Goal: Check status: Check status

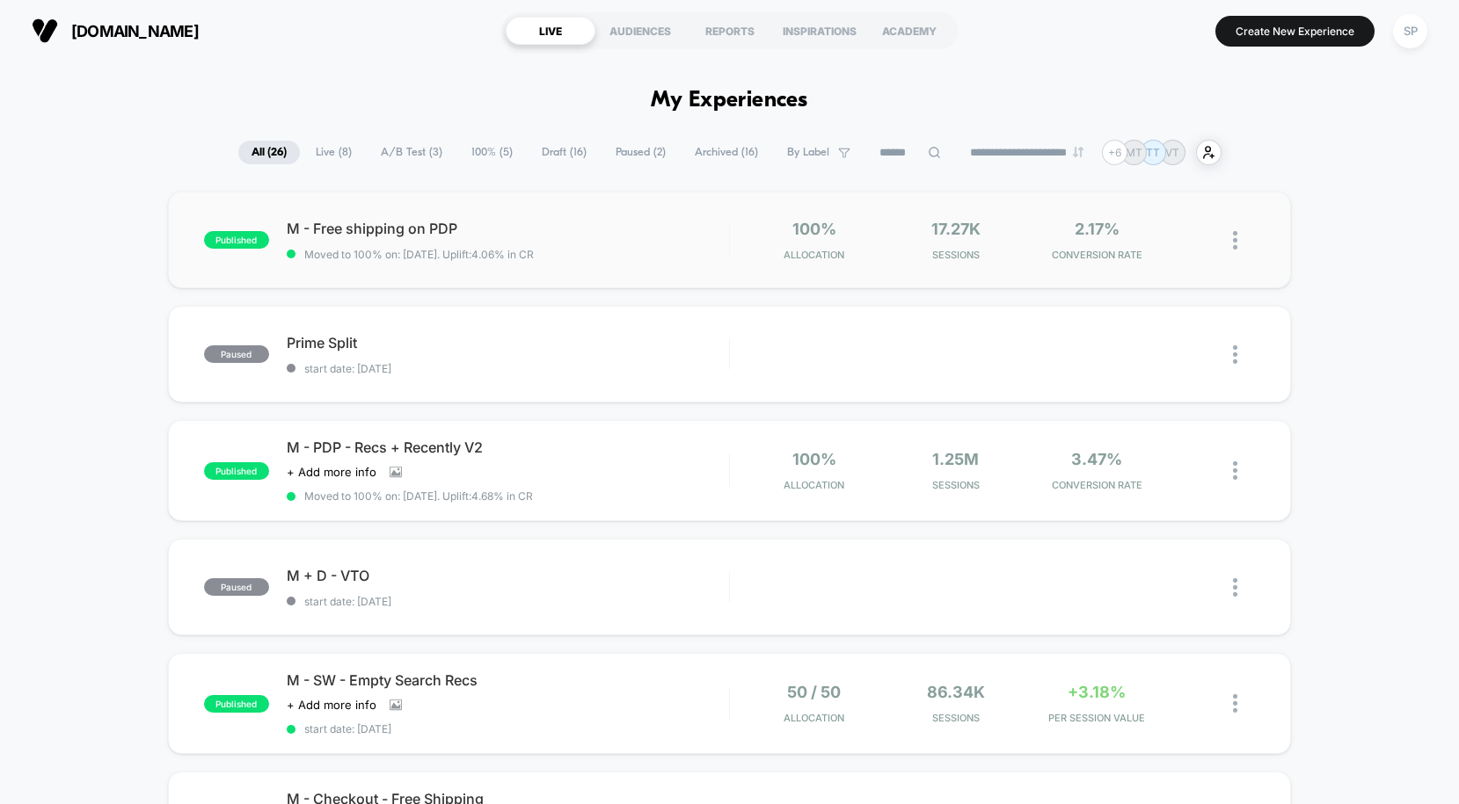
click at [504, 219] on div "published M - Free shipping on PDP Moved to 100% on: [DATE] . Uplift: 4.06% in …" at bounding box center [729, 240] width 1123 height 97
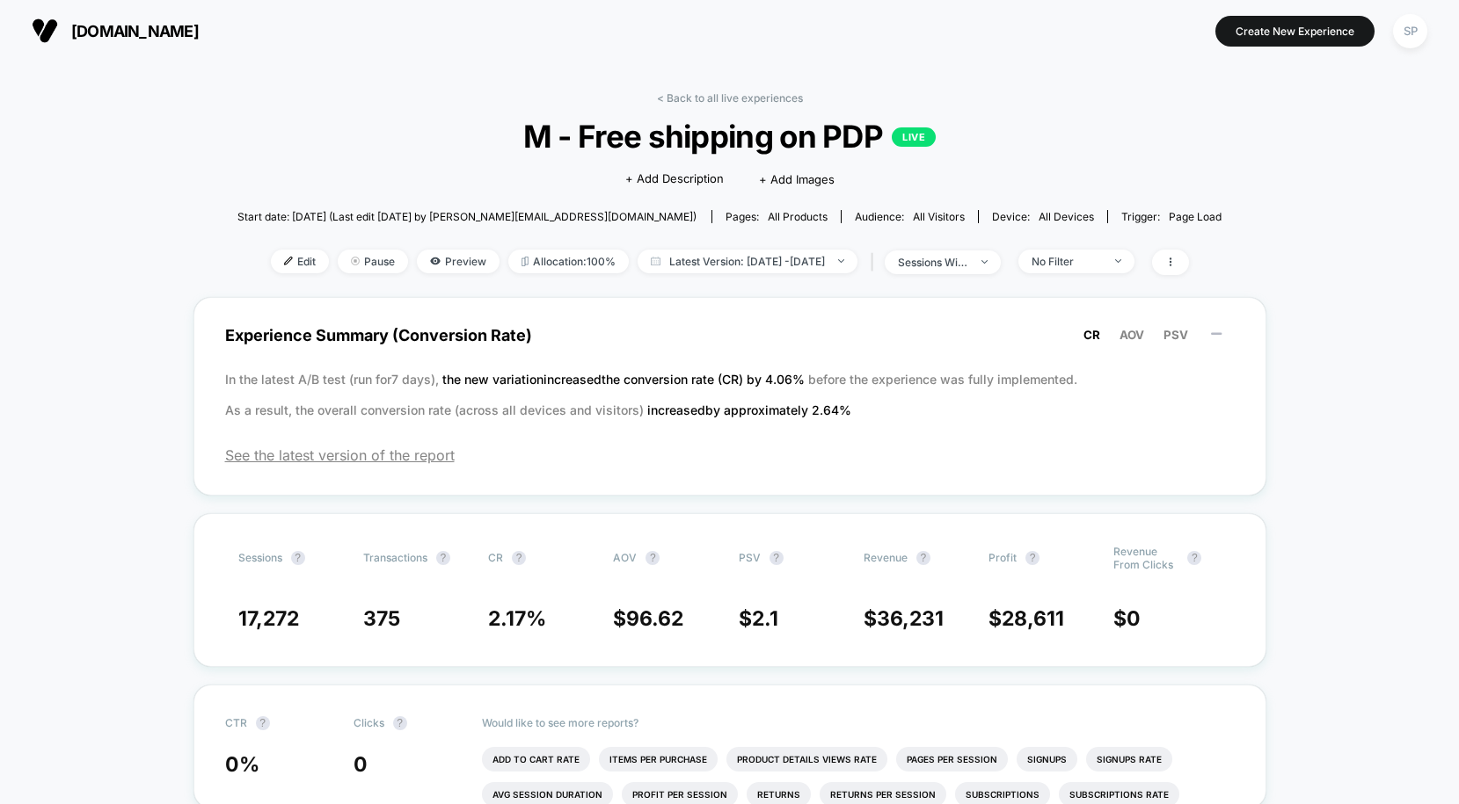
scroll to position [25, 0]
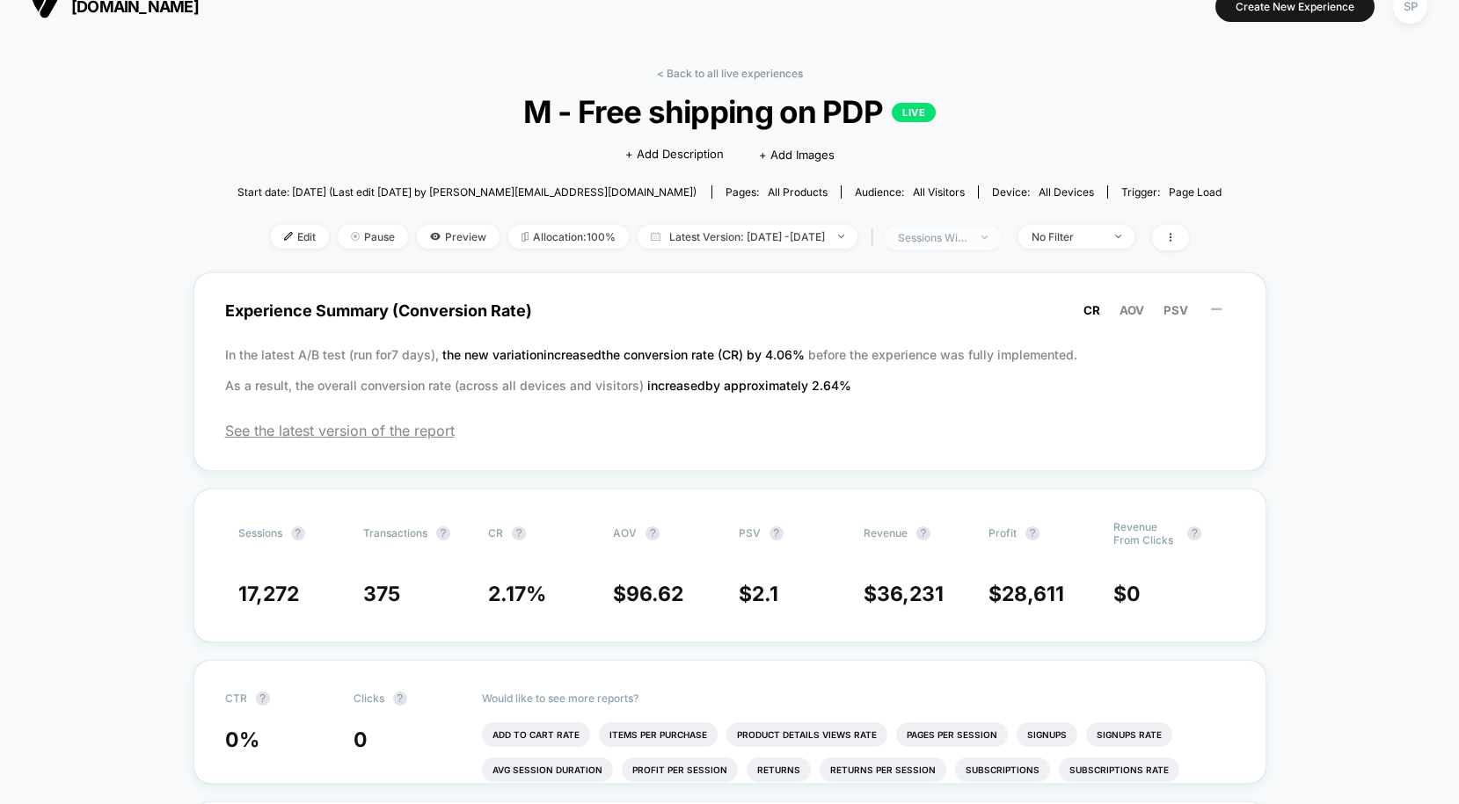
click at [968, 243] on div "sessions with impression" at bounding box center [933, 237] width 70 height 13
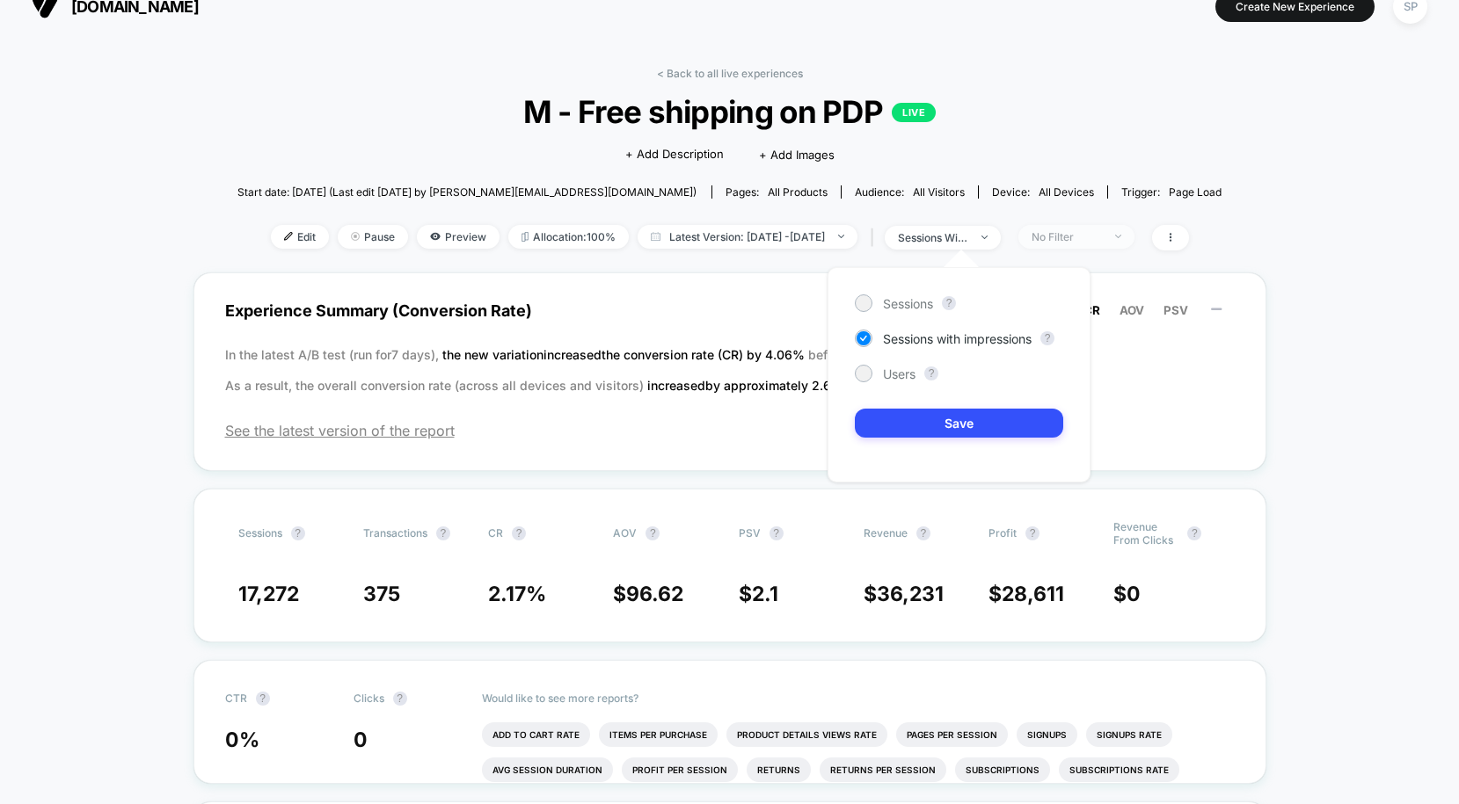
click at [1102, 231] on div "No Filter" at bounding box center [1066, 236] width 70 height 13
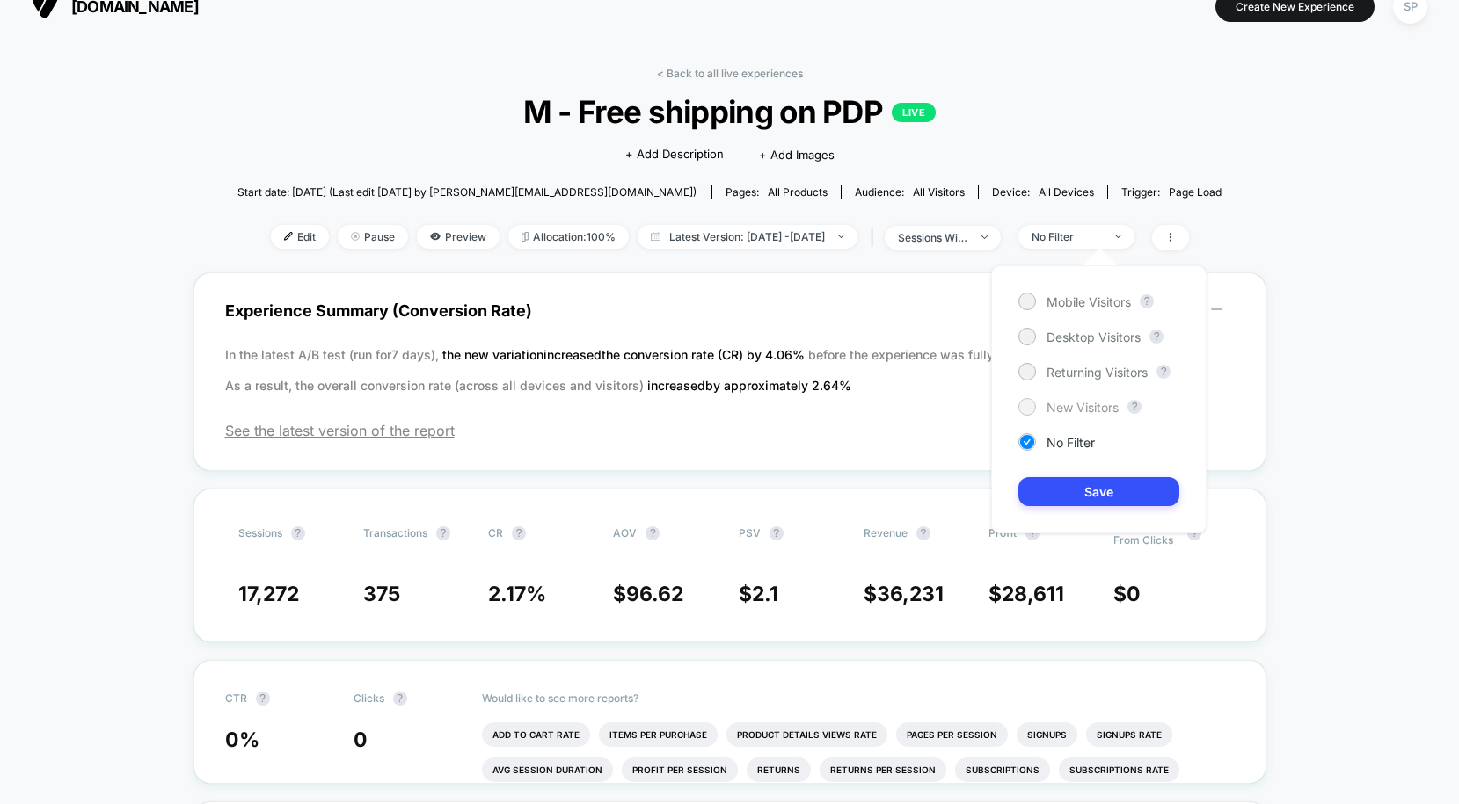
click at [1047, 404] on span "New Visitors" at bounding box center [1082, 407] width 72 height 15
click at [752, 246] on span "Latest Version: [DATE] - [DATE]" at bounding box center [747, 237] width 220 height 24
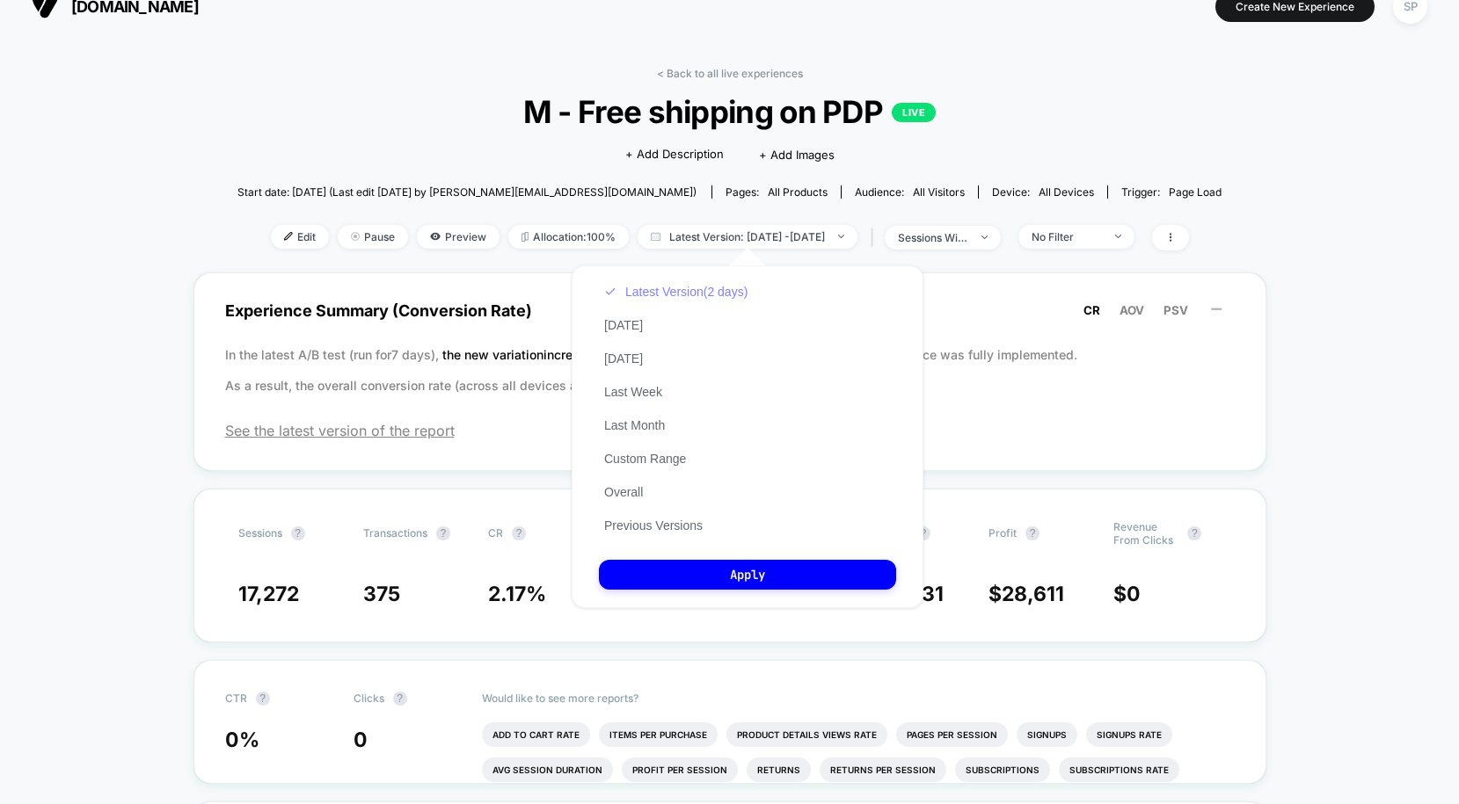
click at [706, 297] on button "Latest Version (2 days)" at bounding box center [676, 292] width 154 height 16
click at [1088, 513] on div "Sessions ? Transactions ? CR ? AOV ? PSV ? Revenue ? Profit ? Revenue From Clic…" at bounding box center [729, 566] width 1073 height 154
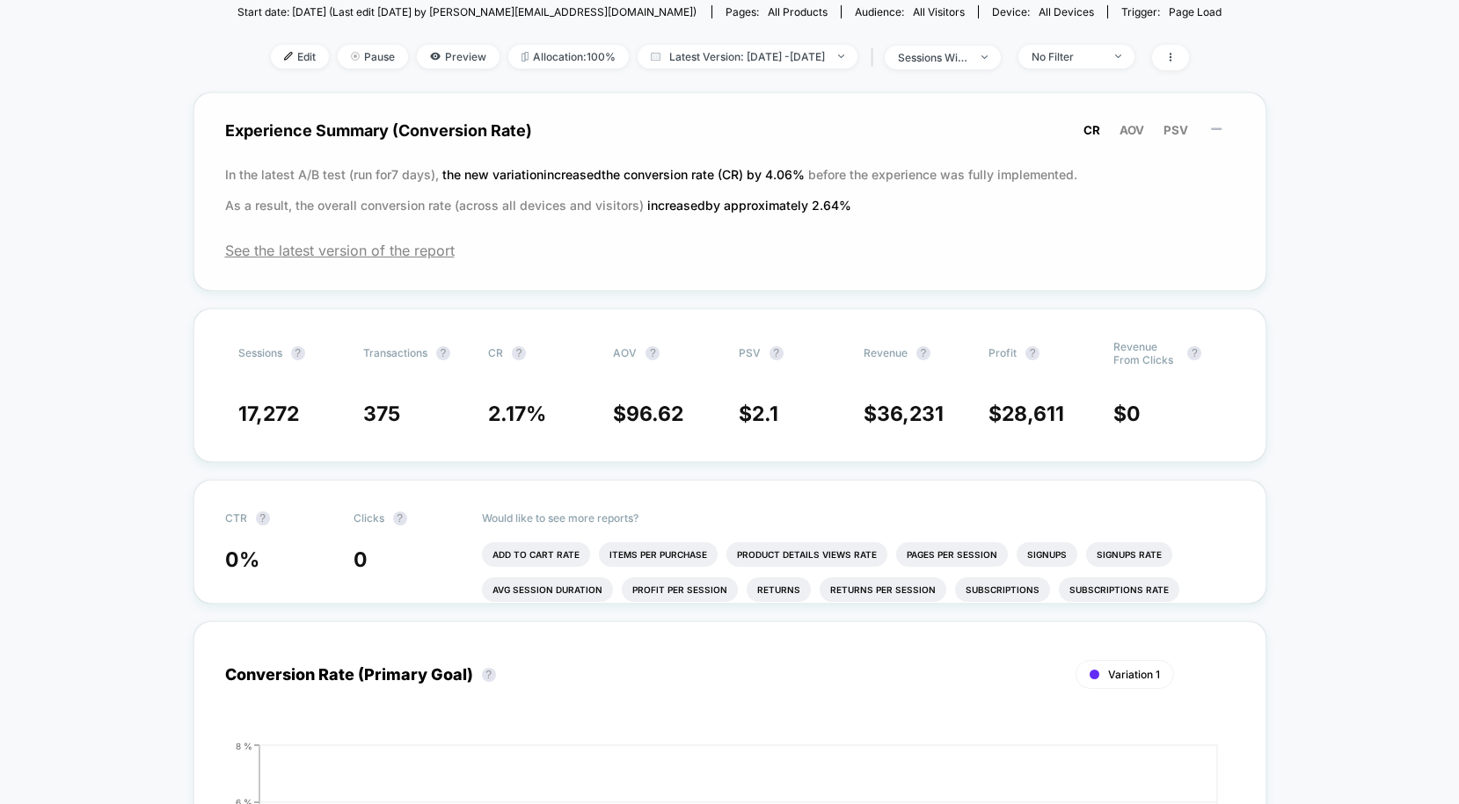
scroll to position [204, 0]
click at [805, 55] on span "Latest Version: [DATE] - [DATE]" at bounding box center [747, 58] width 220 height 24
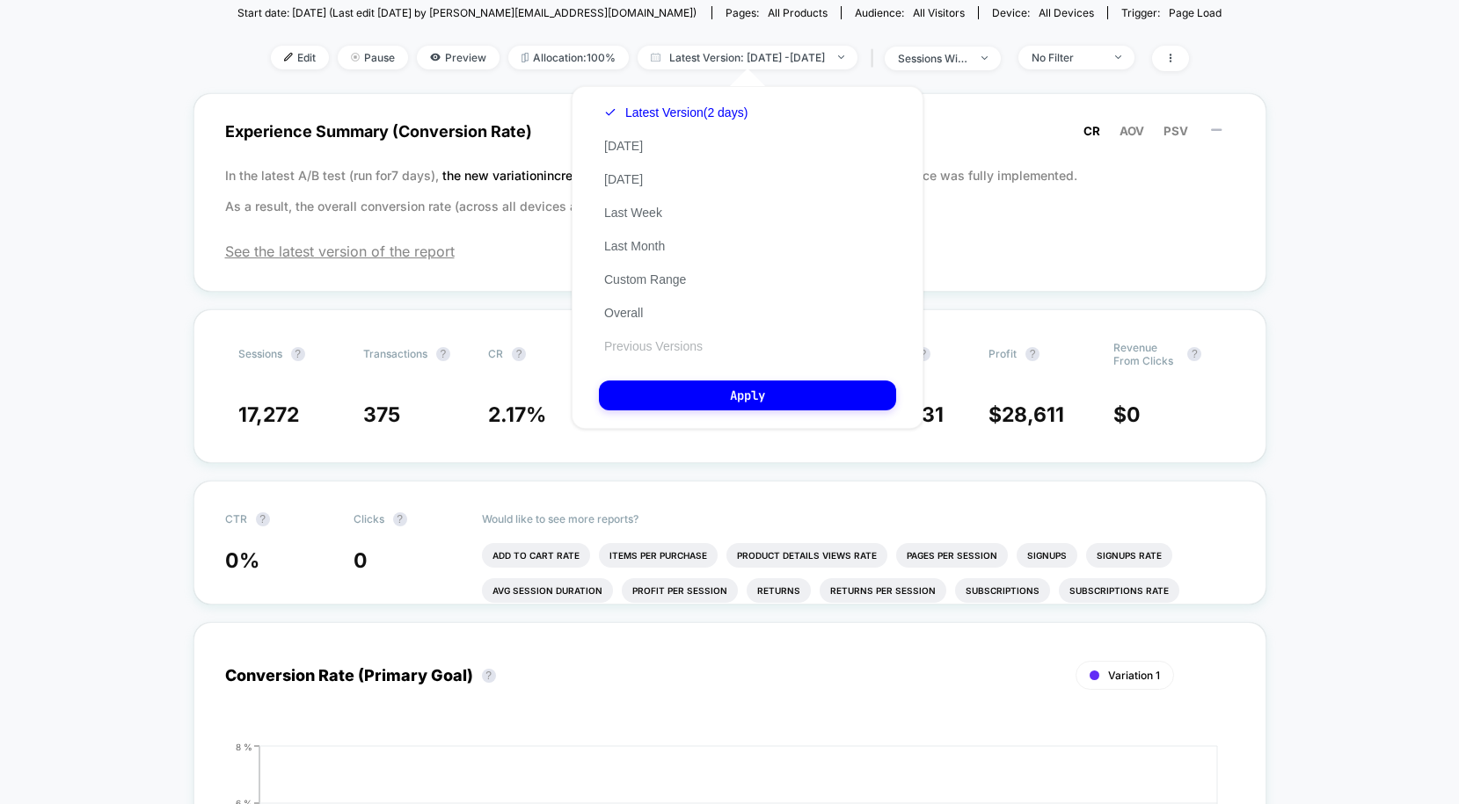
click at [668, 354] on button "Previous Versions" at bounding box center [653, 346] width 109 height 16
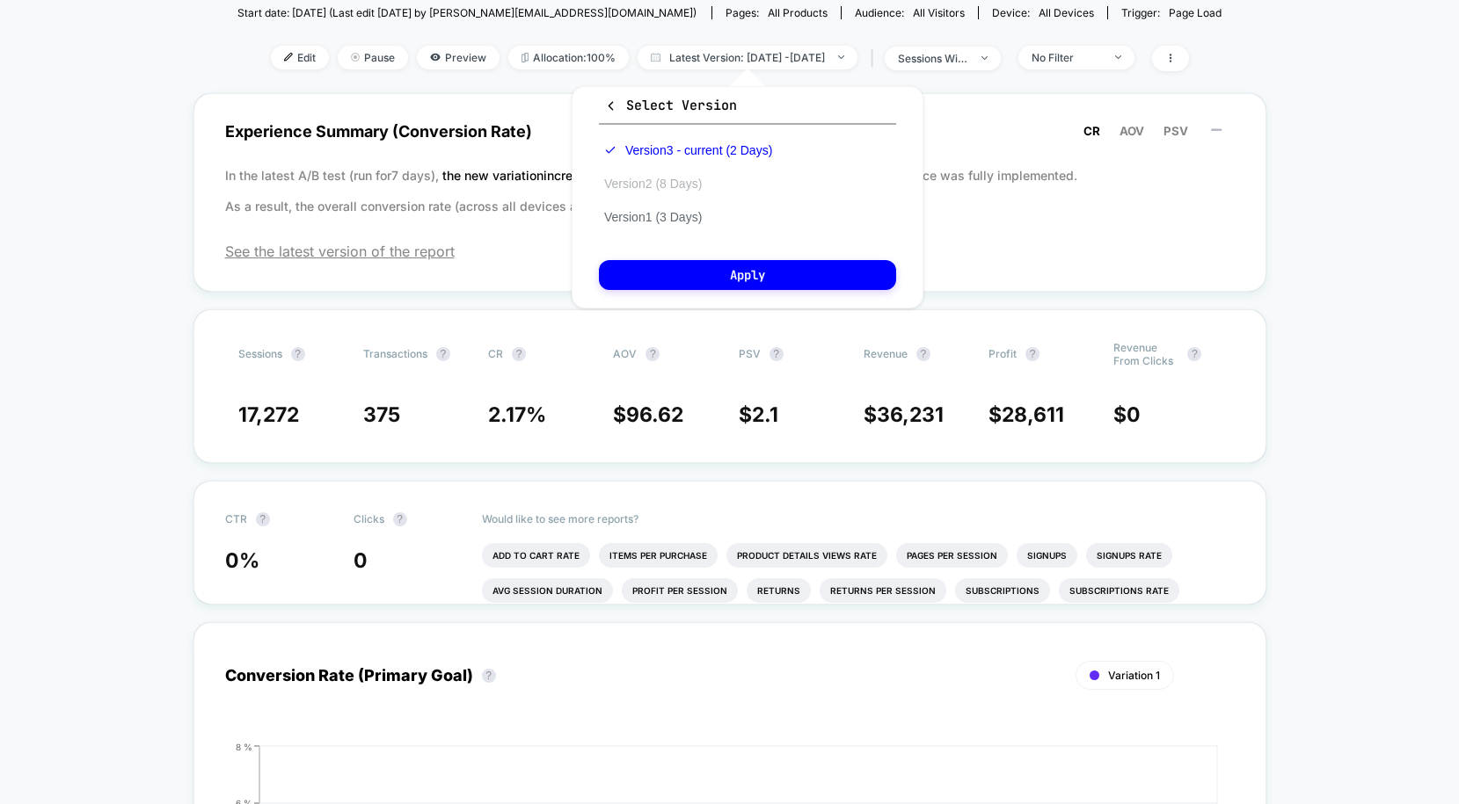
click at [685, 188] on button "Version 2 (8 Days)" at bounding box center [653, 184] width 108 height 16
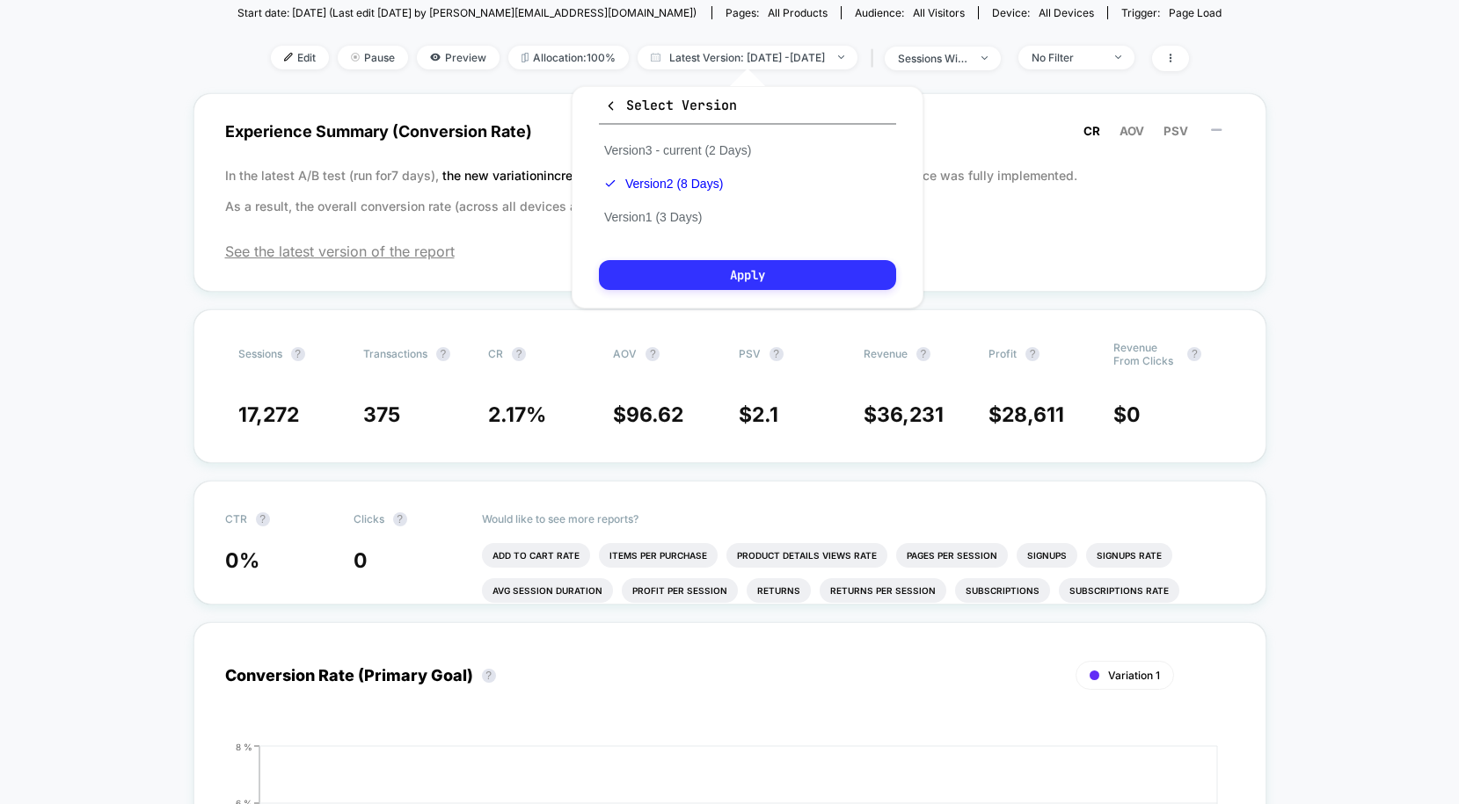
click at [702, 271] on button "Apply" at bounding box center [747, 275] width 297 height 30
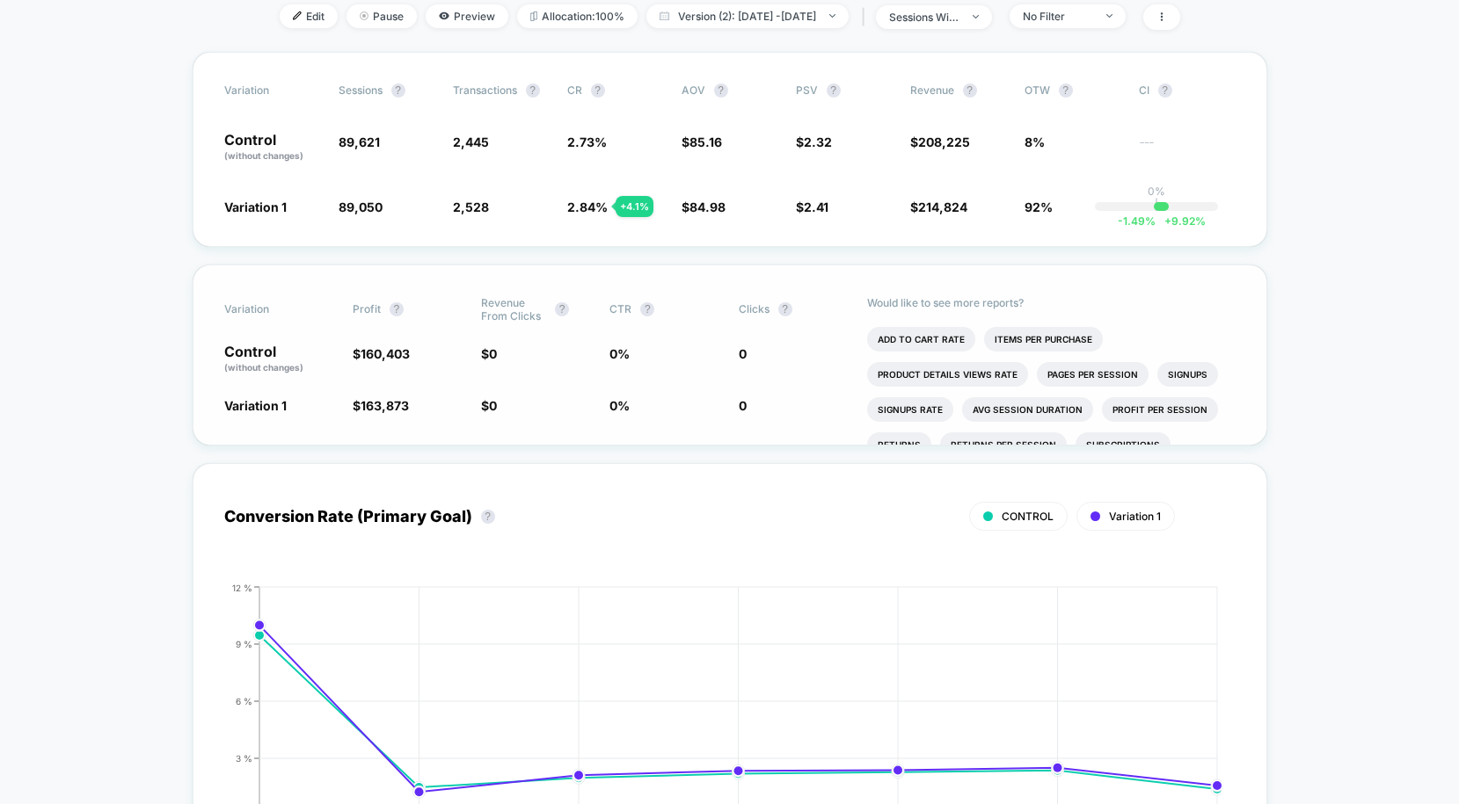
scroll to position [196, 0]
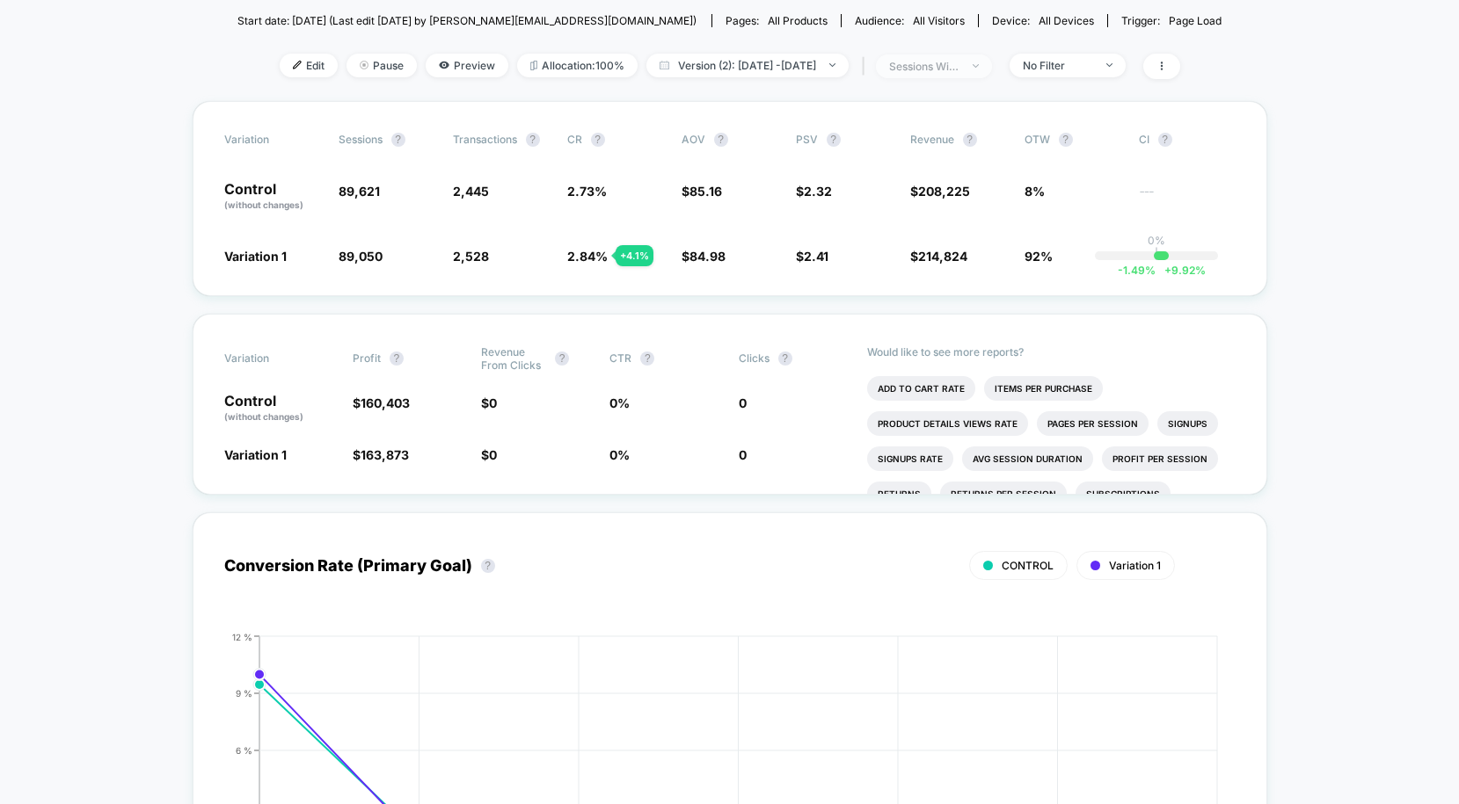
click at [992, 60] on span "sessions with impression" at bounding box center [934, 67] width 116 height 24
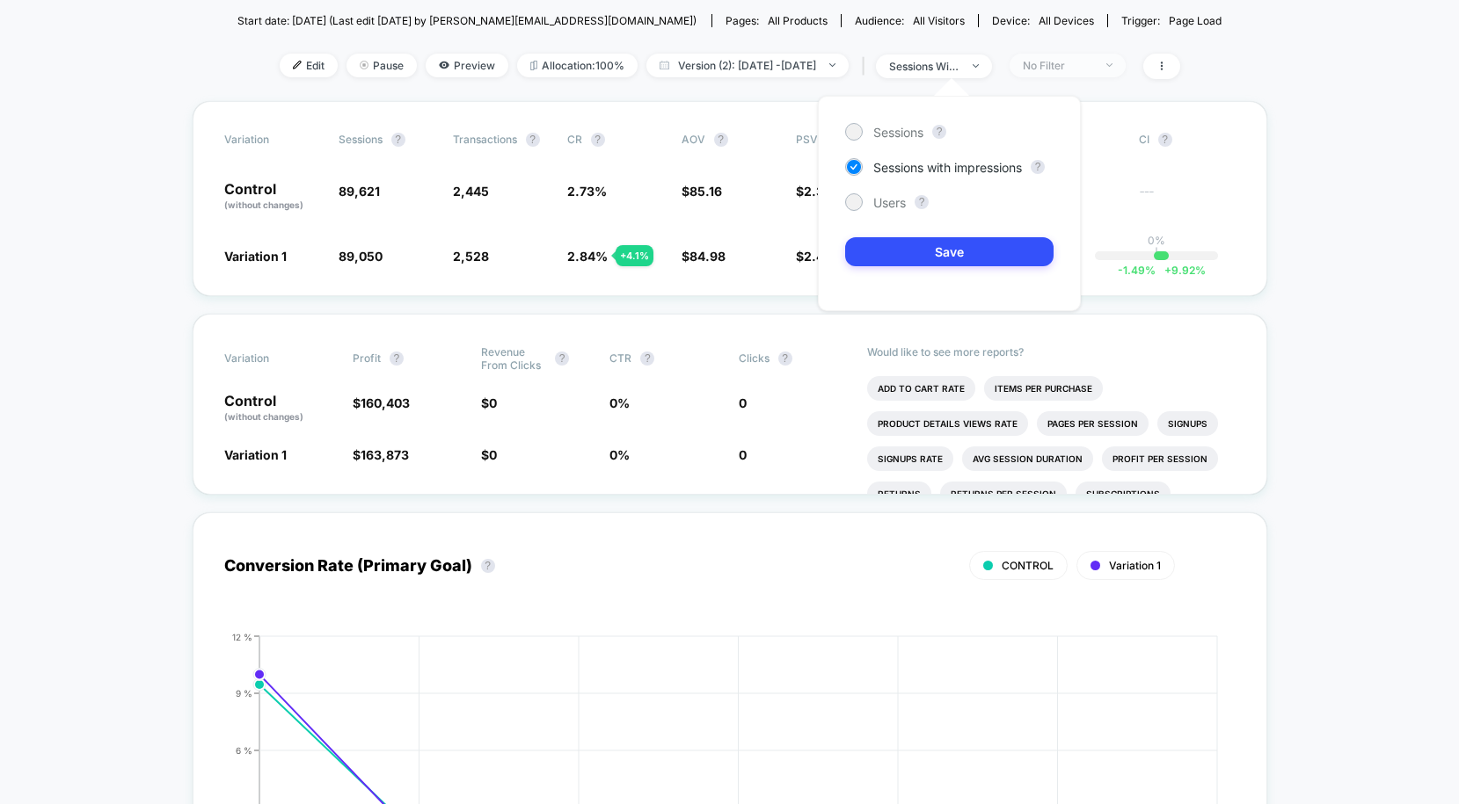
click at [1078, 55] on span "No Filter" at bounding box center [1067, 66] width 116 height 24
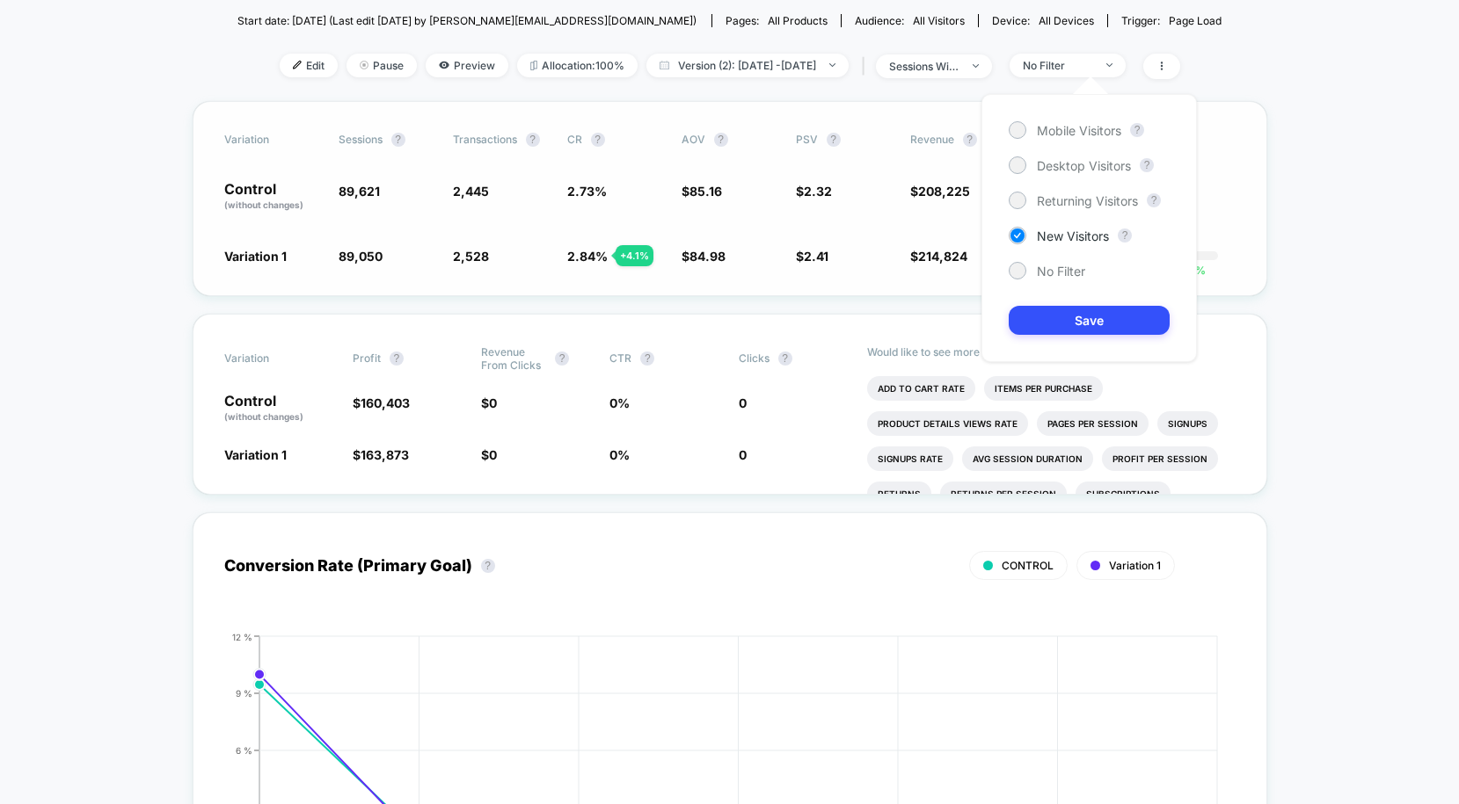
click at [908, 235] on div "Variation Sessions ? Transactions ? CR ? AOV ? PSV ? Revenue ? OTW ? CI ? Contr…" at bounding box center [730, 198] width 1074 height 195
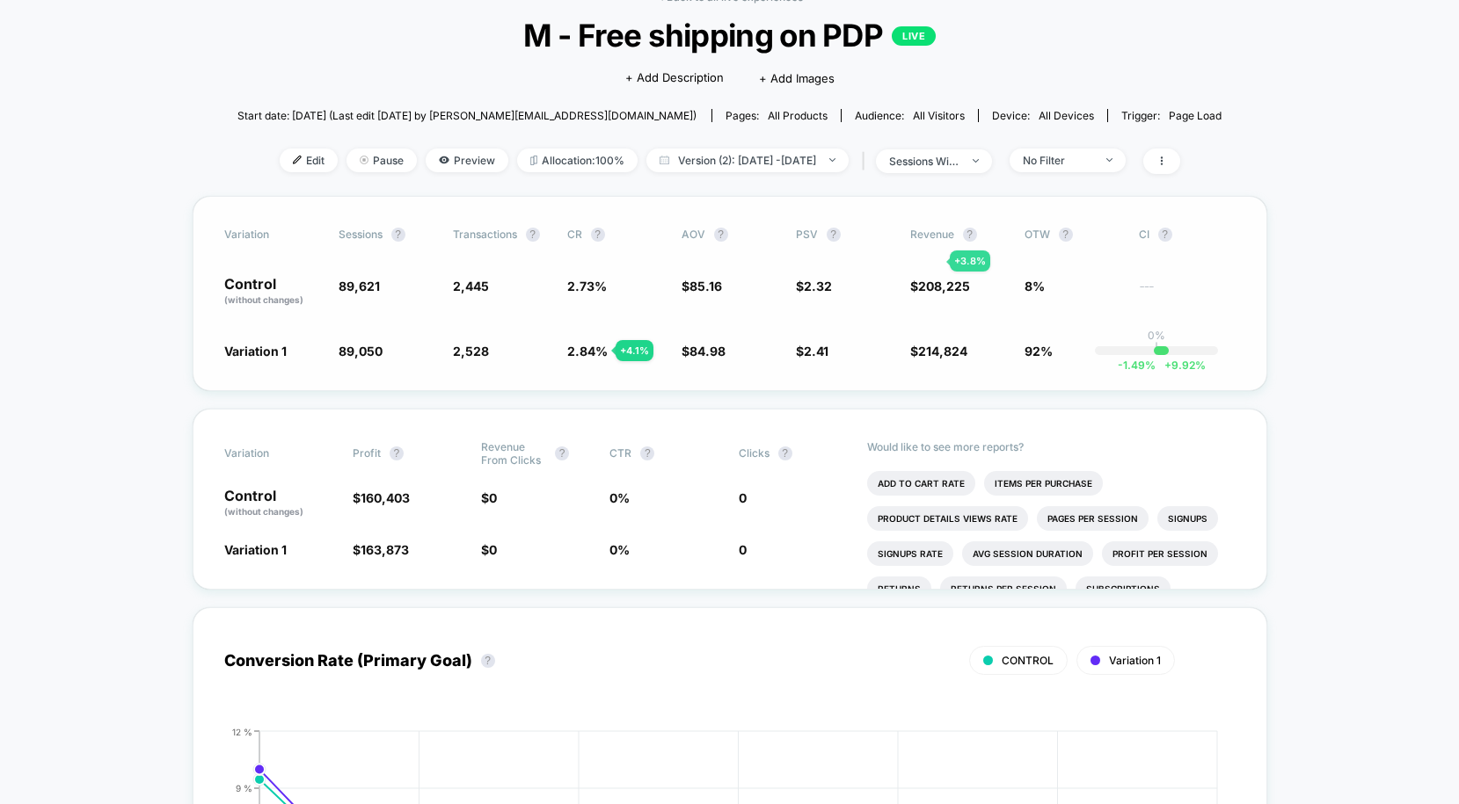
scroll to position [98, 0]
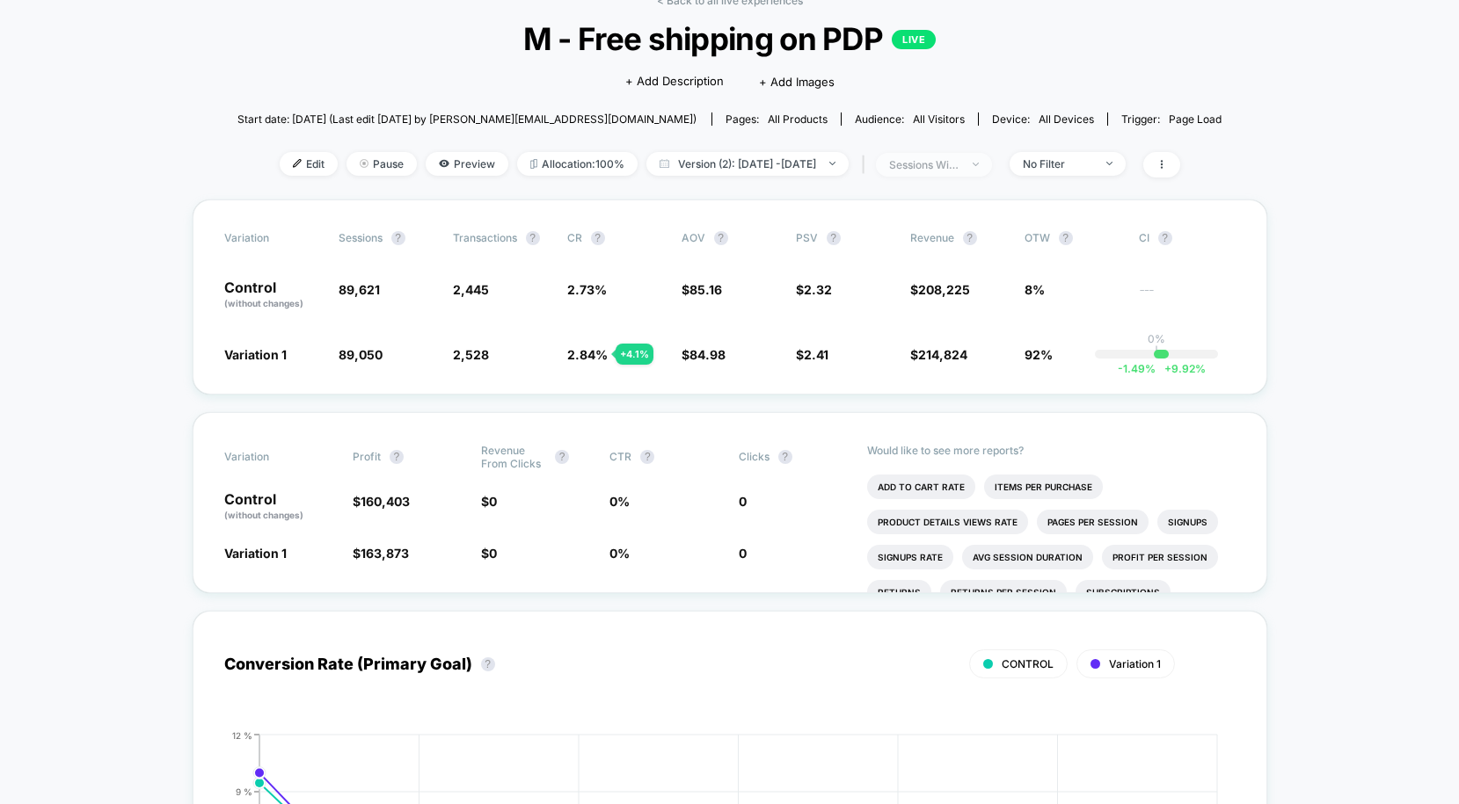
click at [972, 164] on div at bounding box center [965, 164] width 13 height 1
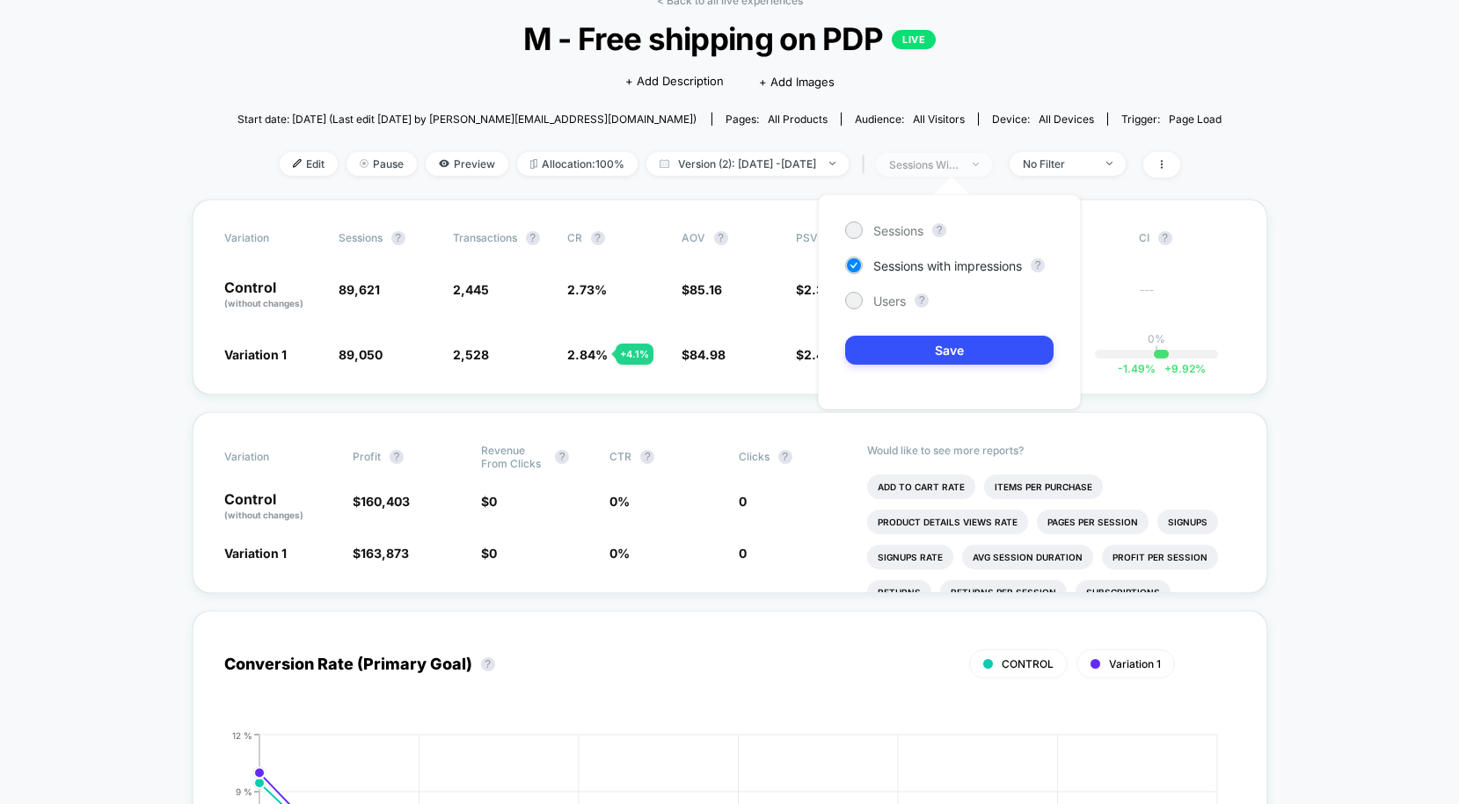
click at [972, 164] on div at bounding box center [965, 164] width 13 height 1
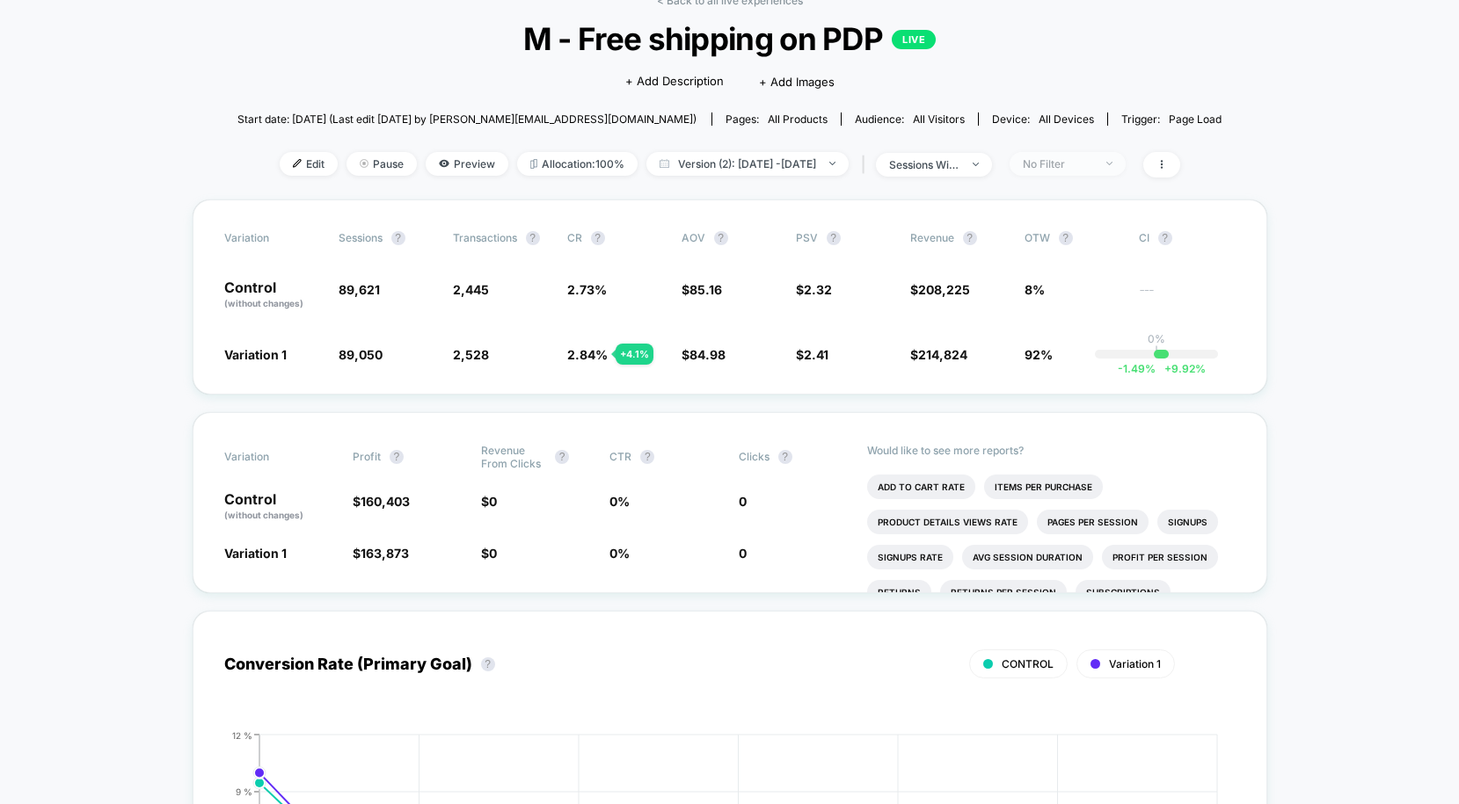
click at [1059, 164] on div "No Filter" at bounding box center [1058, 163] width 70 height 13
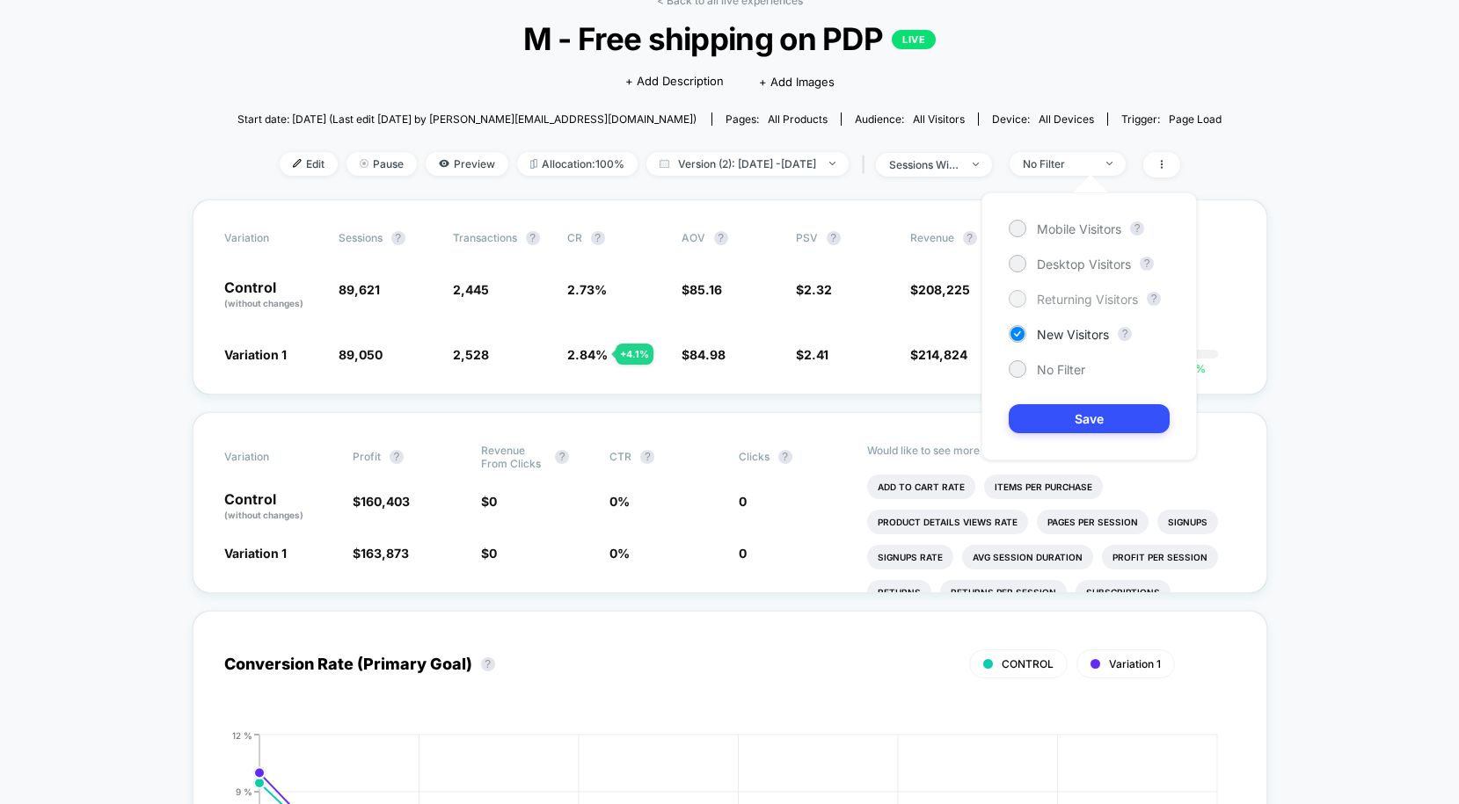
click at [1047, 296] on span "Returning Visitors" at bounding box center [1087, 299] width 101 height 15
click at [1038, 418] on button "Save" at bounding box center [1088, 418] width 161 height 29
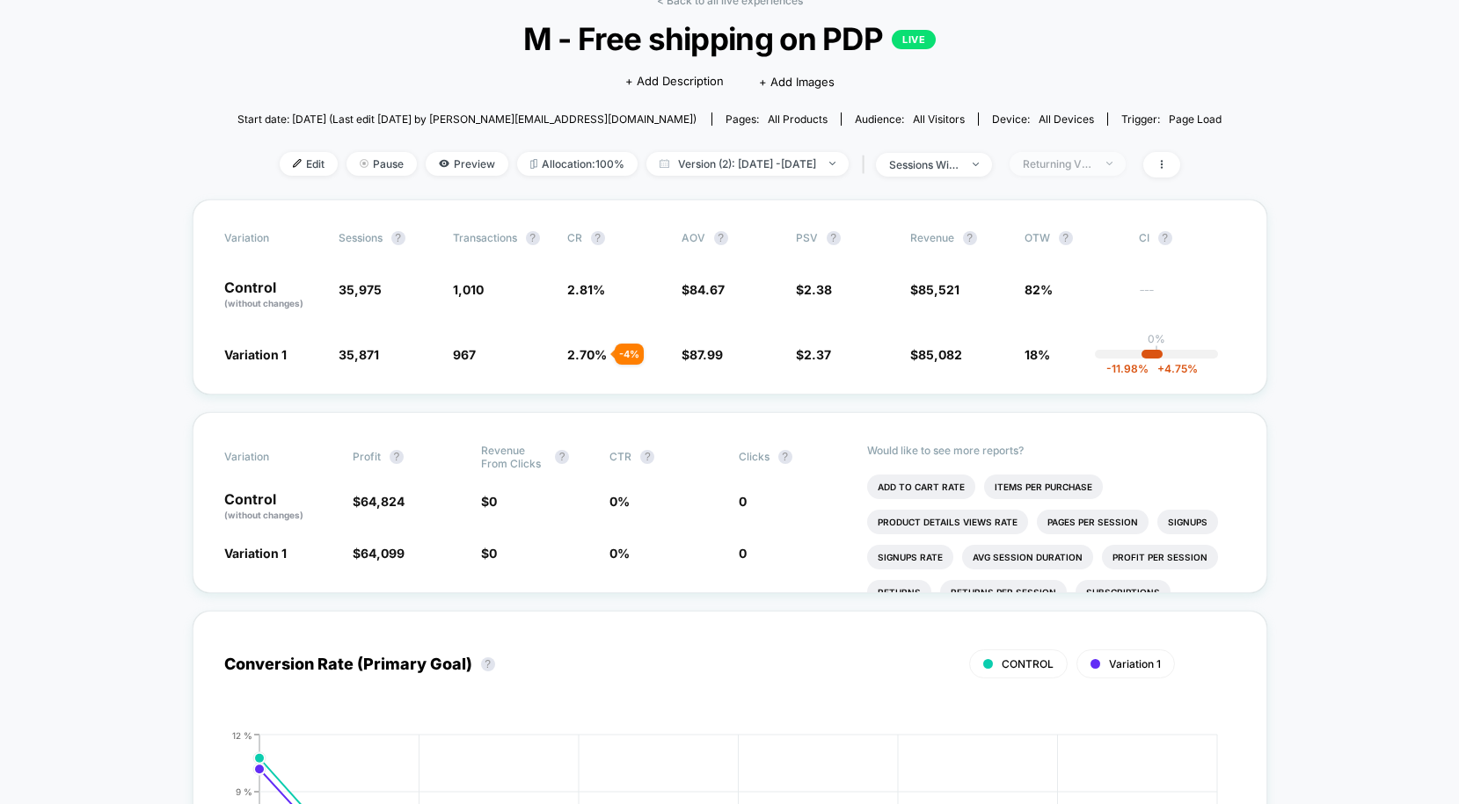
click at [1069, 169] on div "Returning Visitors" at bounding box center [1058, 163] width 70 height 13
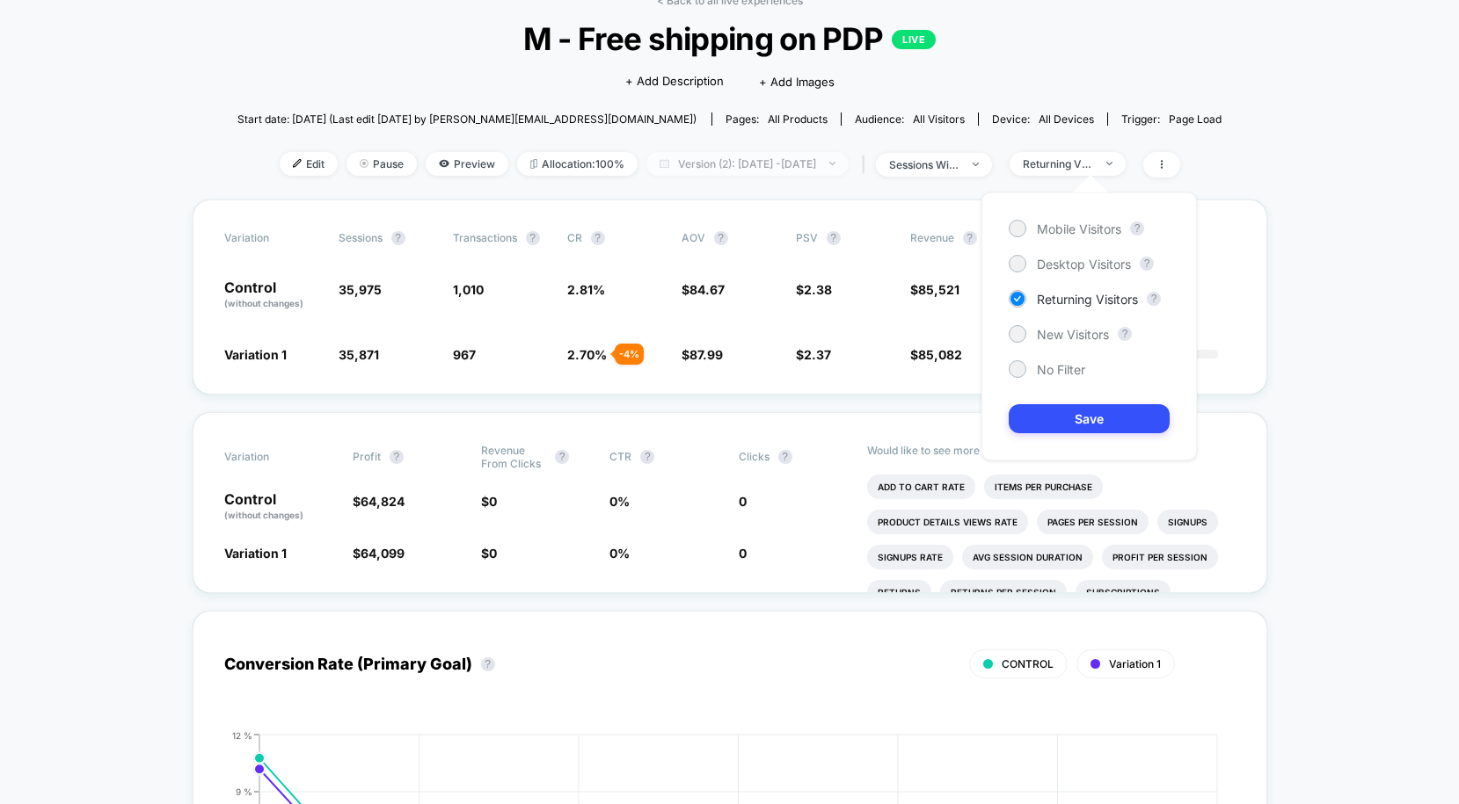
click at [799, 156] on span "Version (2): [DATE] - [DATE]" at bounding box center [747, 164] width 202 height 24
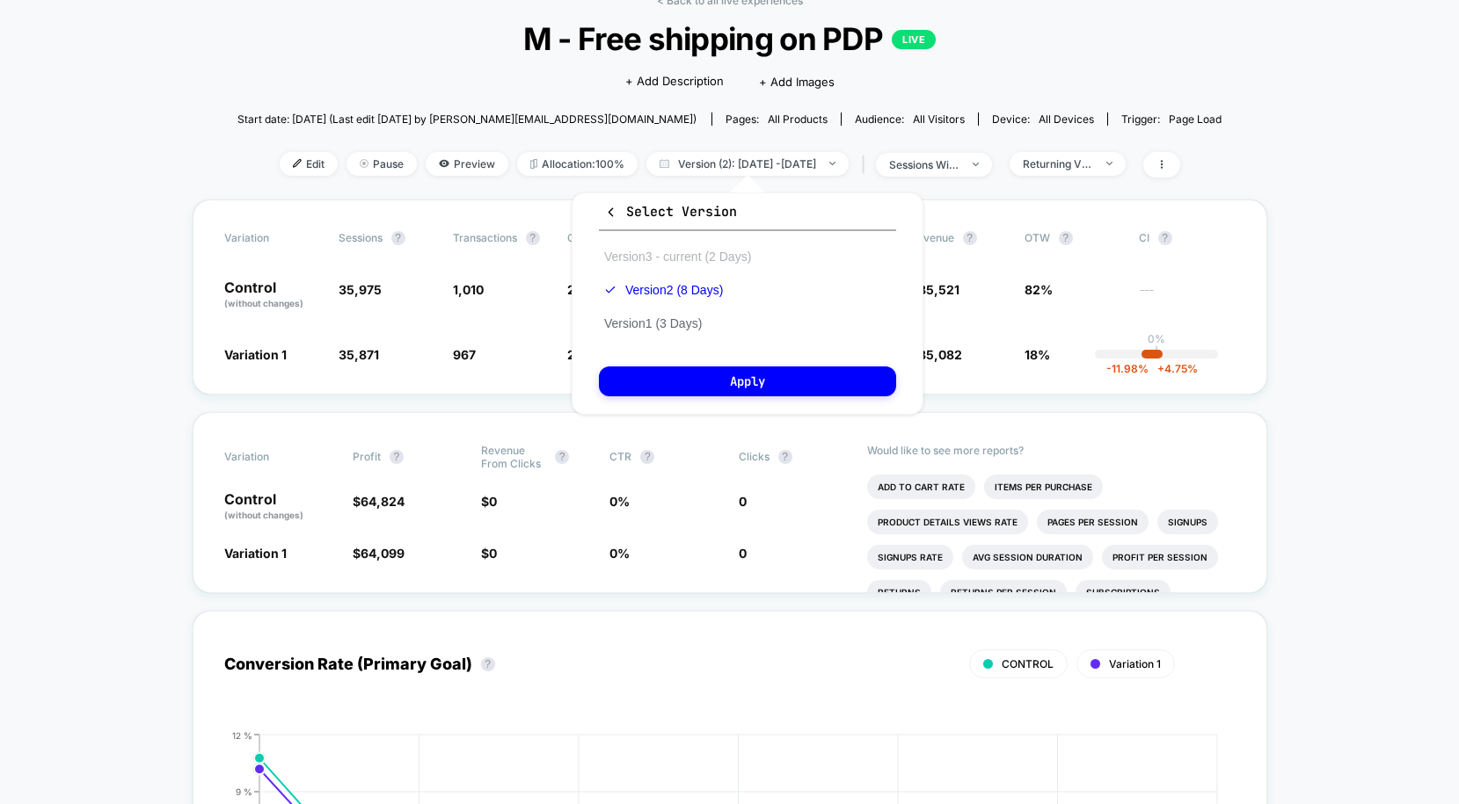
click at [750, 255] on button "Version 3 - current (2 Days)" at bounding box center [677, 257] width 157 height 16
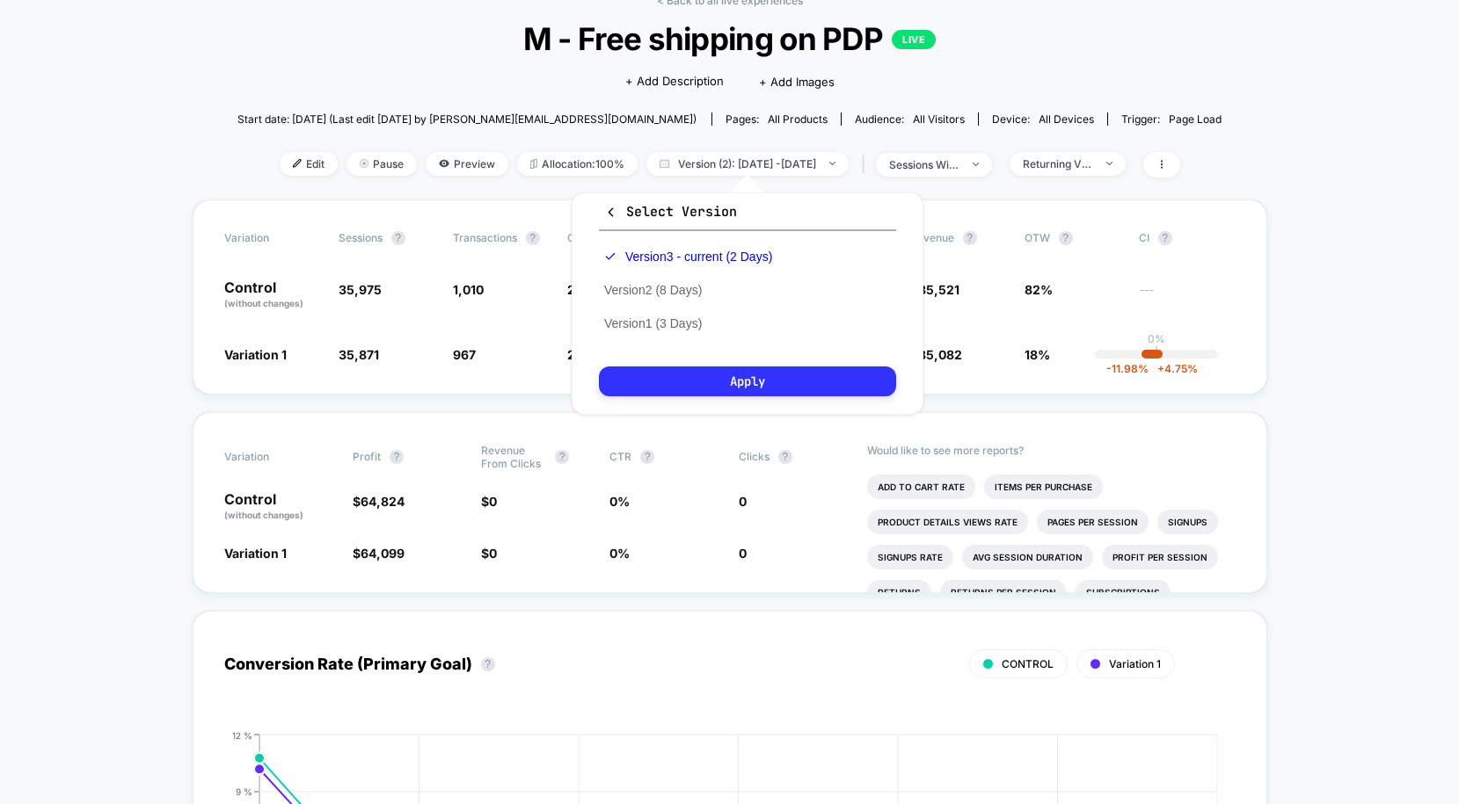
click at [773, 387] on button "Apply" at bounding box center [747, 382] width 297 height 30
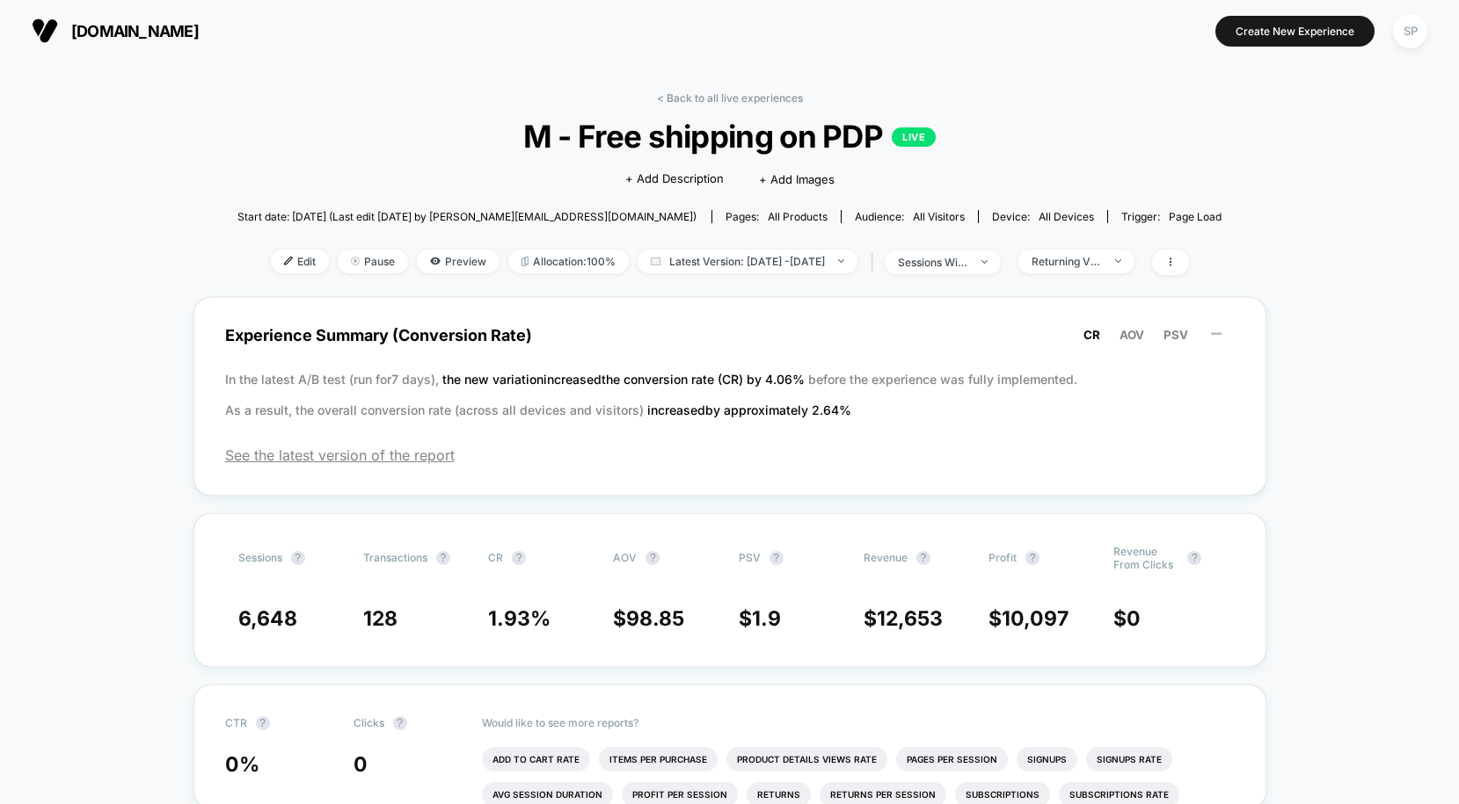
click at [1015, 0] on div "[DOMAIN_NAME] Create New Experience SP" at bounding box center [729, 31] width 1459 height 62
